Goal: Navigation & Orientation: Find specific page/section

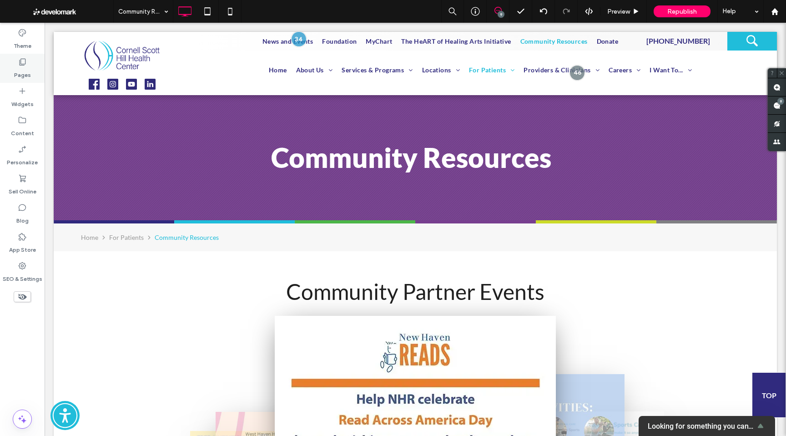
click at [13, 61] on div "Pages" at bounding box center [22, 68] width 45 height 29
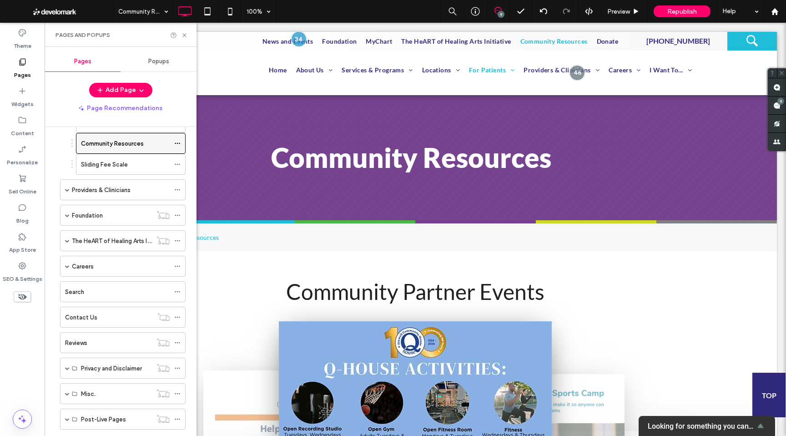
scroll to position [313, 0]
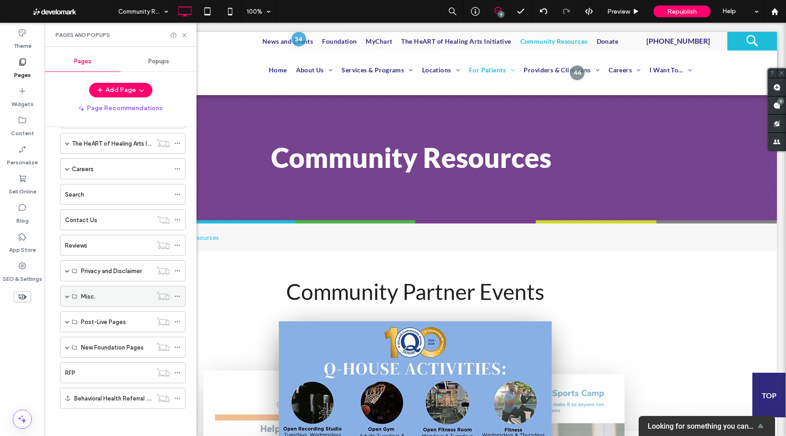
click at [66, 295] on span at bounding box center [67, 296] width 5 height 5
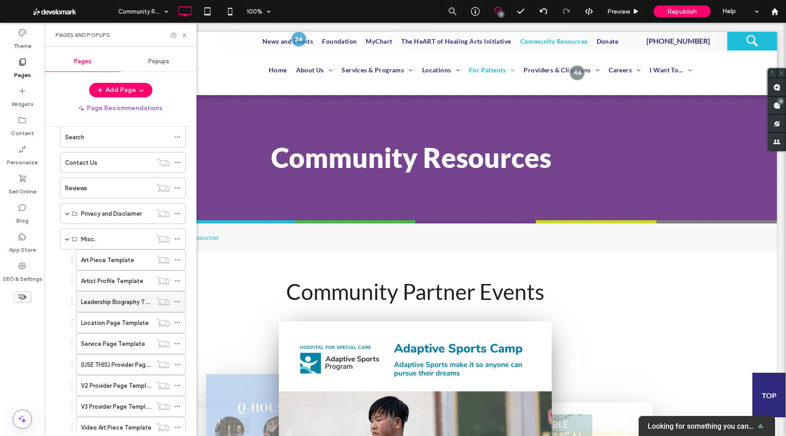
scroll to position [446, 0]
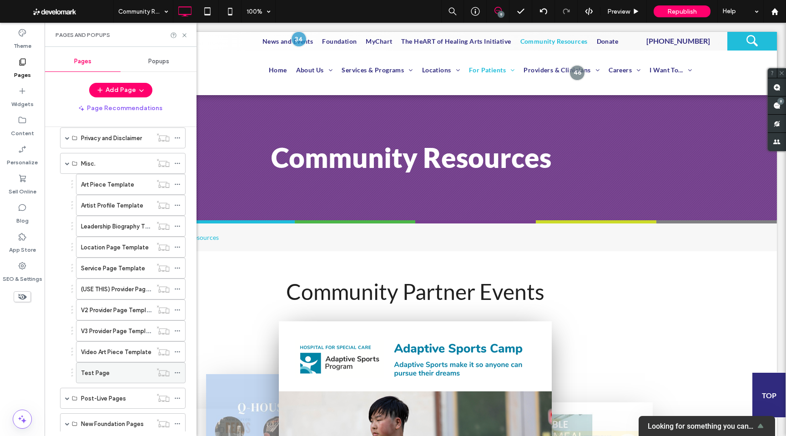
click at [97, 367] on div "Test Page" at bounding box center [116, 373] width 71 height 20
click at [183, 35] on div at bounding box center [393, 218] width 786 height 436
click at [184, 35] on use at bounding box center [184, 35] width 4 height 4
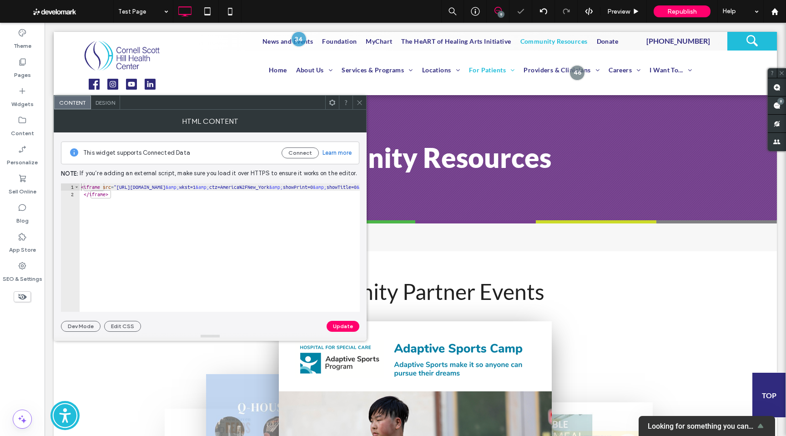
click at [358, 103] on icon at bounding box center [359, 102] width 7 height 7
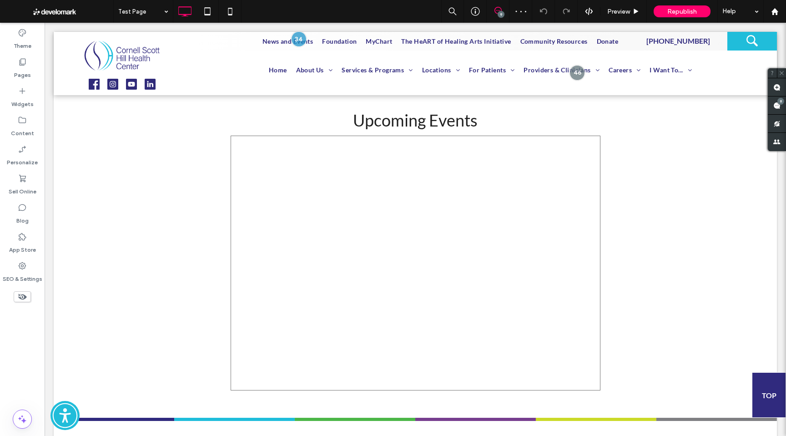
scroll to position [490, 0]
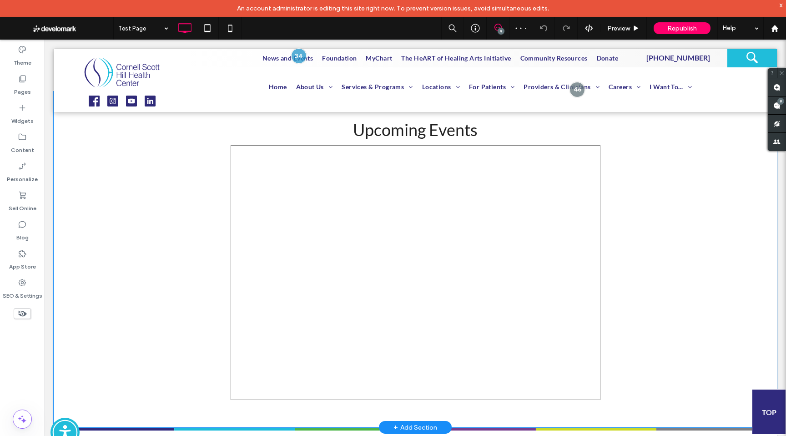
scroll to position [494, 0]
